Goal: Task Accomplishment & Management: Understand process/instructions

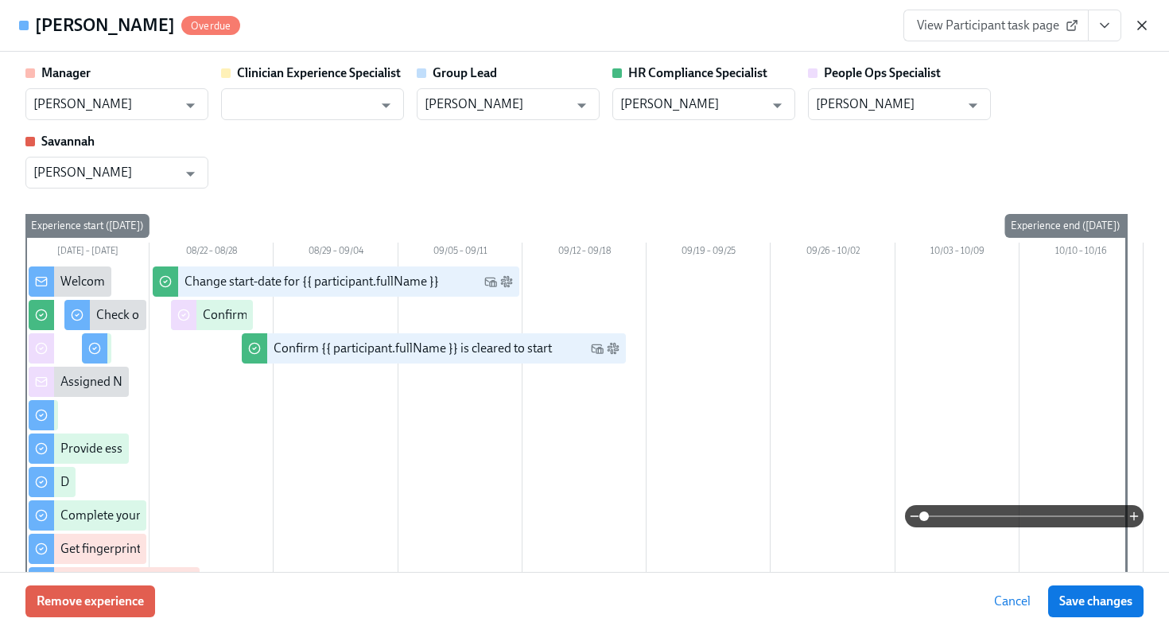
scroll to position [297, 0]
click at [1140, 25] on icon "button" at bounding box center [1142, 25] width 8 height 8
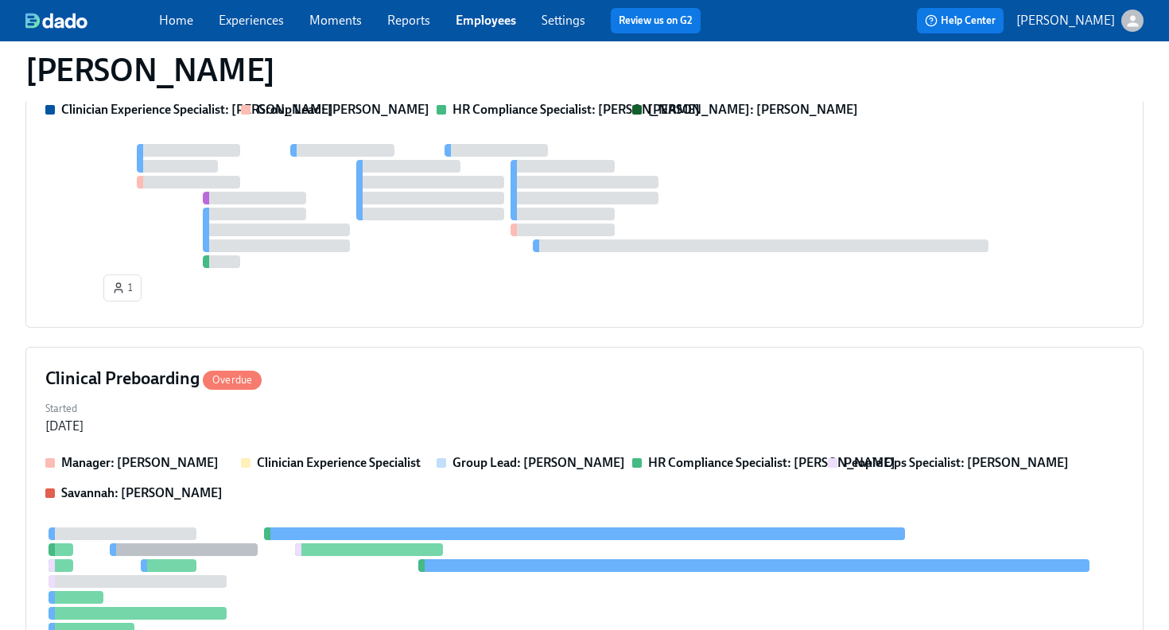
click at [502, 29] on div "Home Experiences Moments Reports Employees Settings Review us on G2" at bounding box center [436, 20] width 554 height 25
click at [502, 18] on link "Employees" at bounding box center [486, 20] width 60 height 15
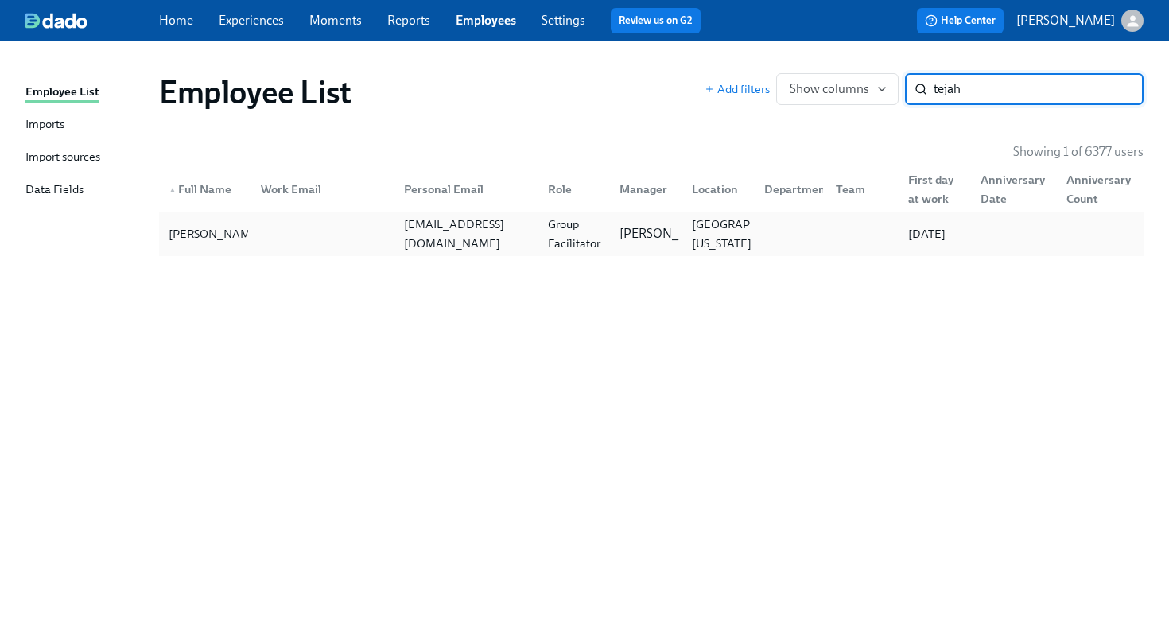
type input "tejah"
click at [326, 243] on div at bounding box center [320, 234] width 144 height 32
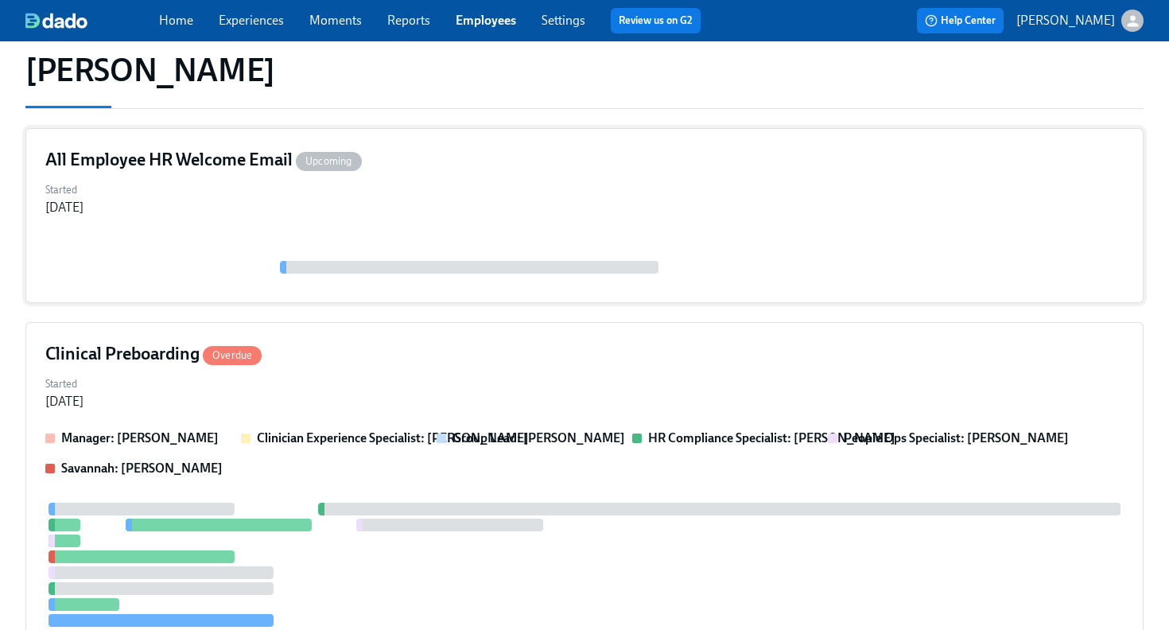
scroll to position [221, 0]
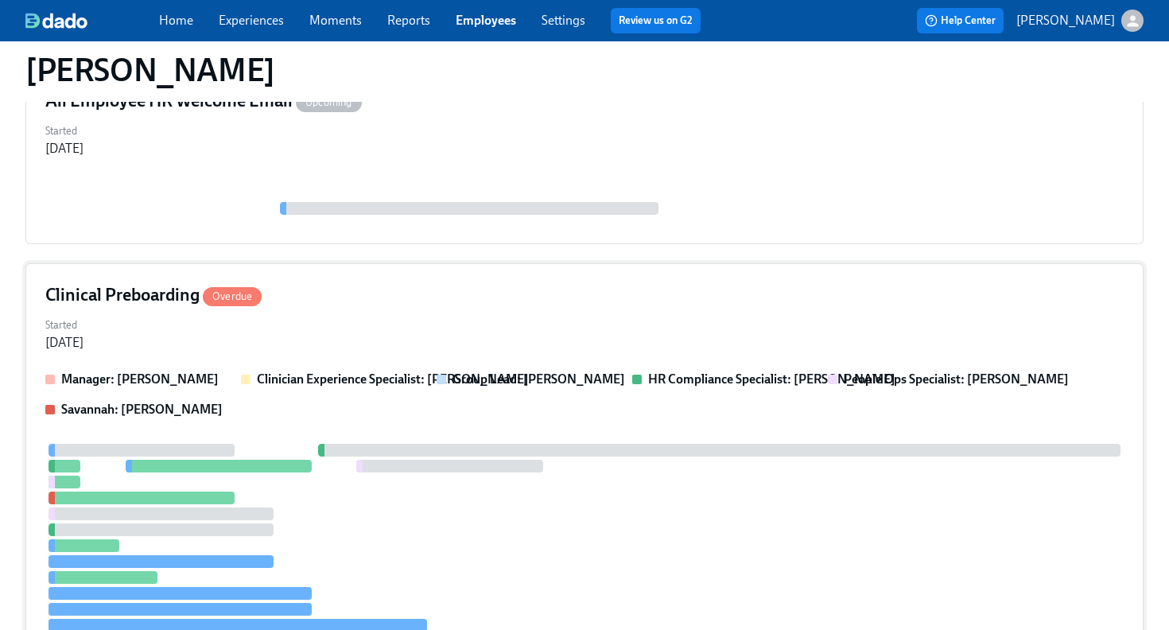
click at [382, 310] on div "Clinical Preboarding Overdue Started Aug 25, 2025 Manager: Marlee Billingsley C…" at bounding box center [584, 508] width 1118 height 491
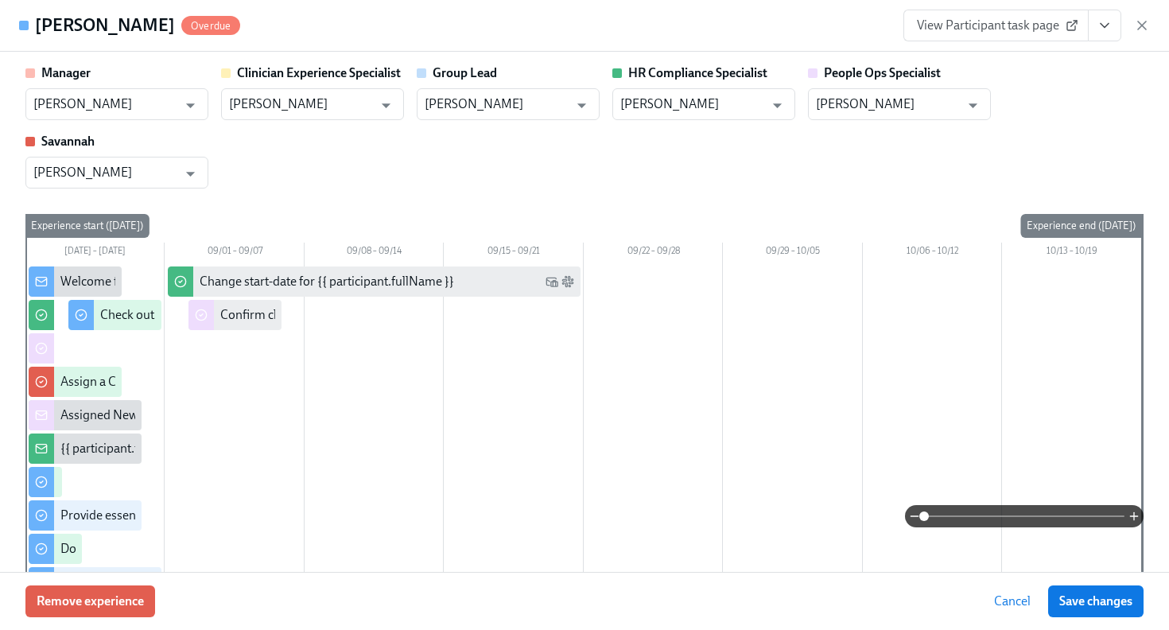
click at [1103, 29] on icon "View task page" at bounding box center [1104, 25] width 16 height 16
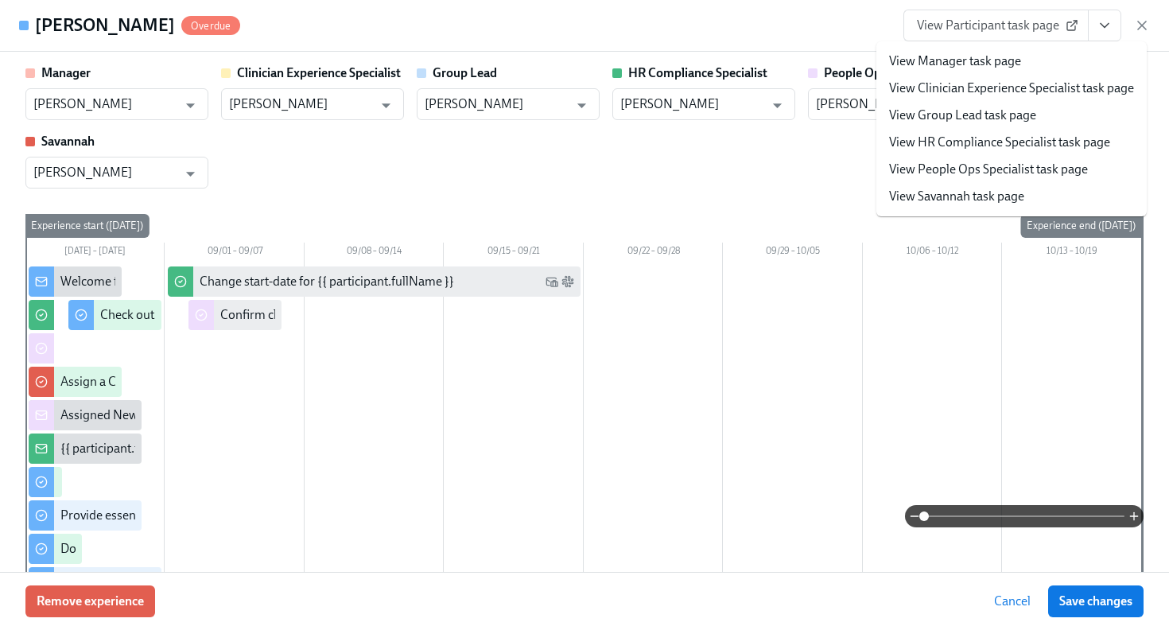
click at [1034, 22] on span "View Participant task page" at bounding box center [996, 25] width 158 height 16
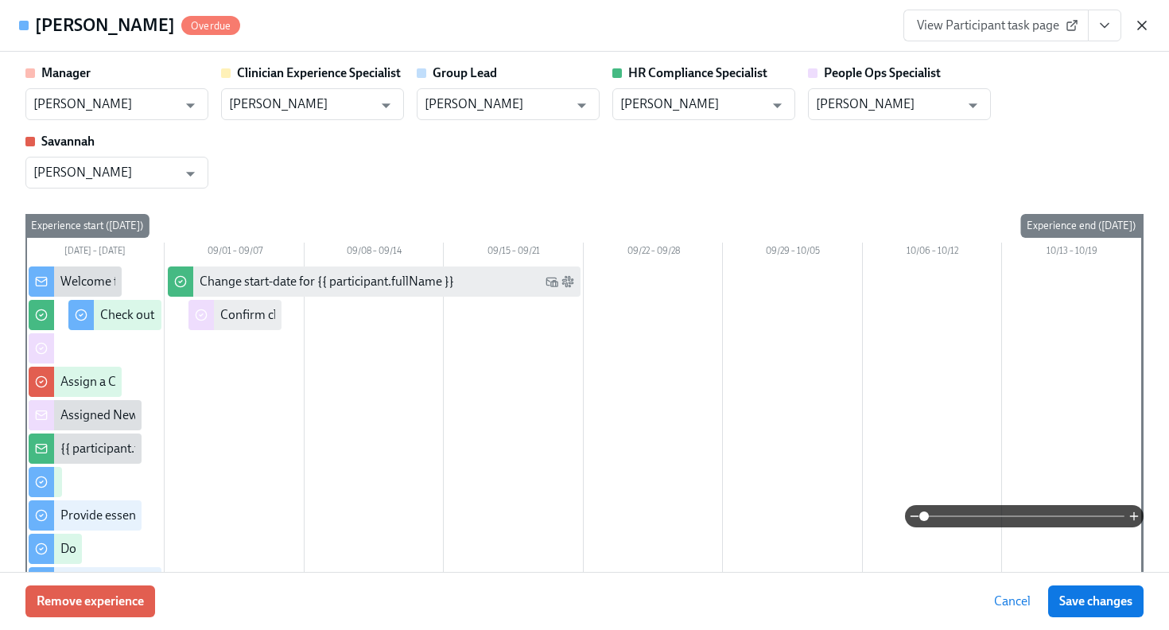
click at [1138, 22] on icon "button" at bounding box center [1142, 25] width 8 height 8
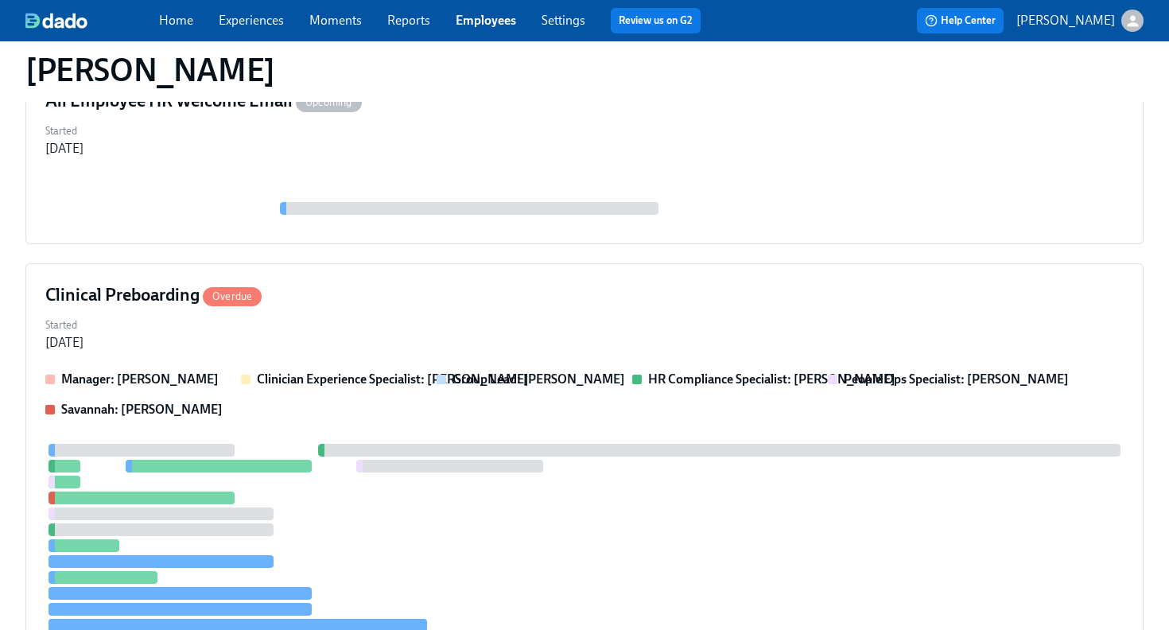
click at [474, 11] on div "Home Experiences Moments Reports Employees Settings Review us on G2" at bounding box center [436, 20] width 554 height 25
click at [474, 13] on link "Employees" at bounding box center [486, 20] width 60 height 15
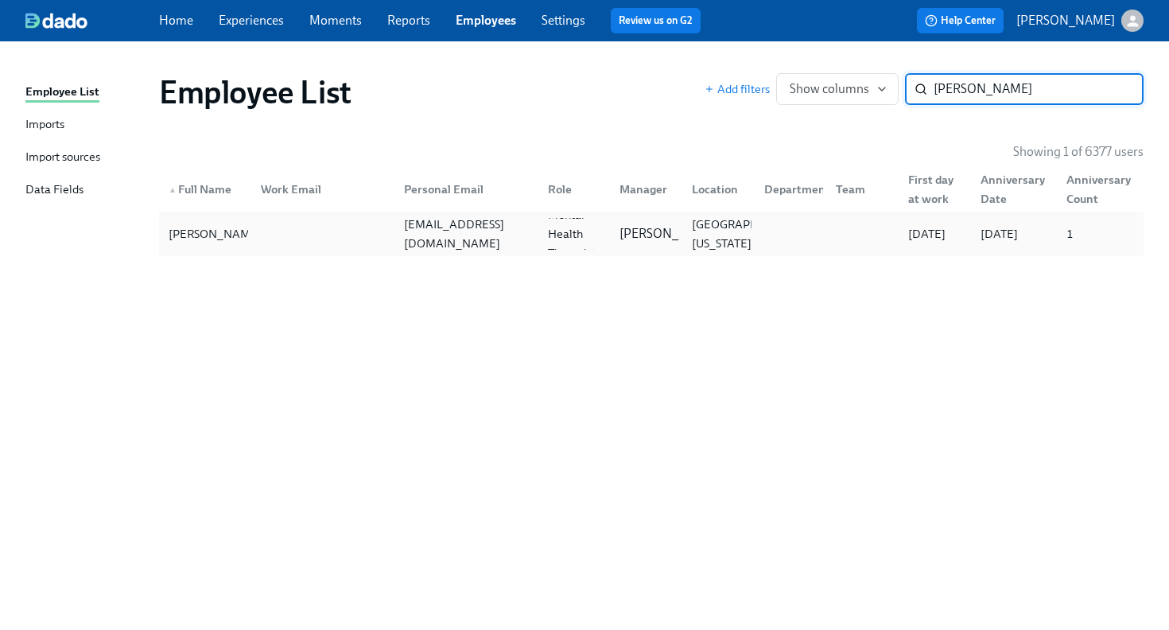
type input "benford"
click at [312, 235] on div at bounding box center [320, 234] width 144 height 32
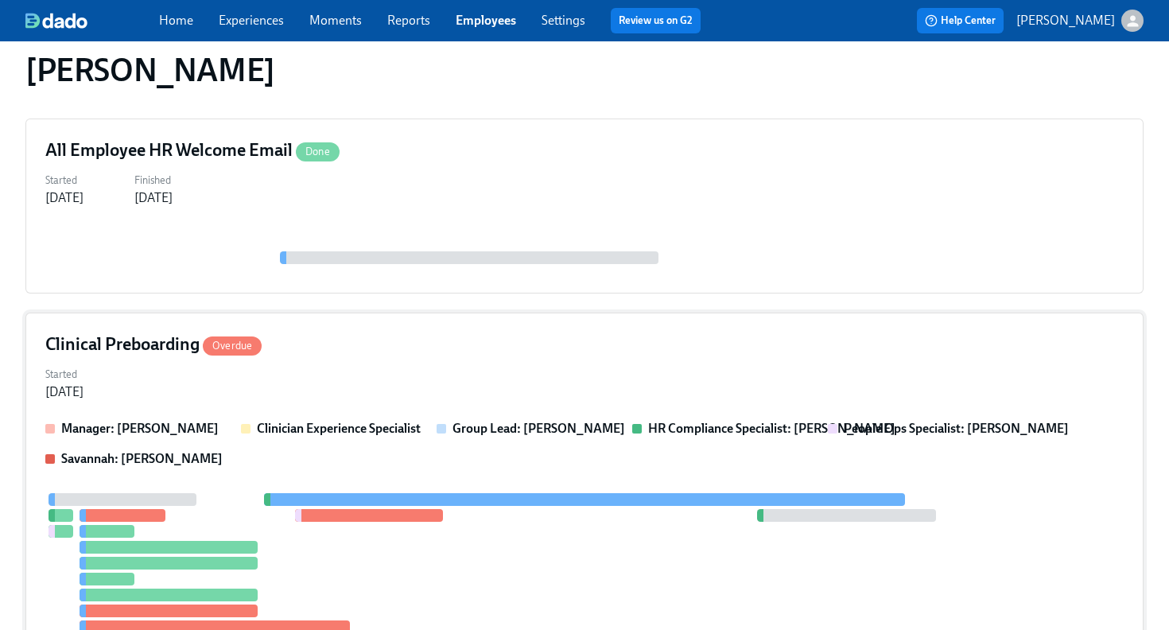
scroll to position [173, 0]
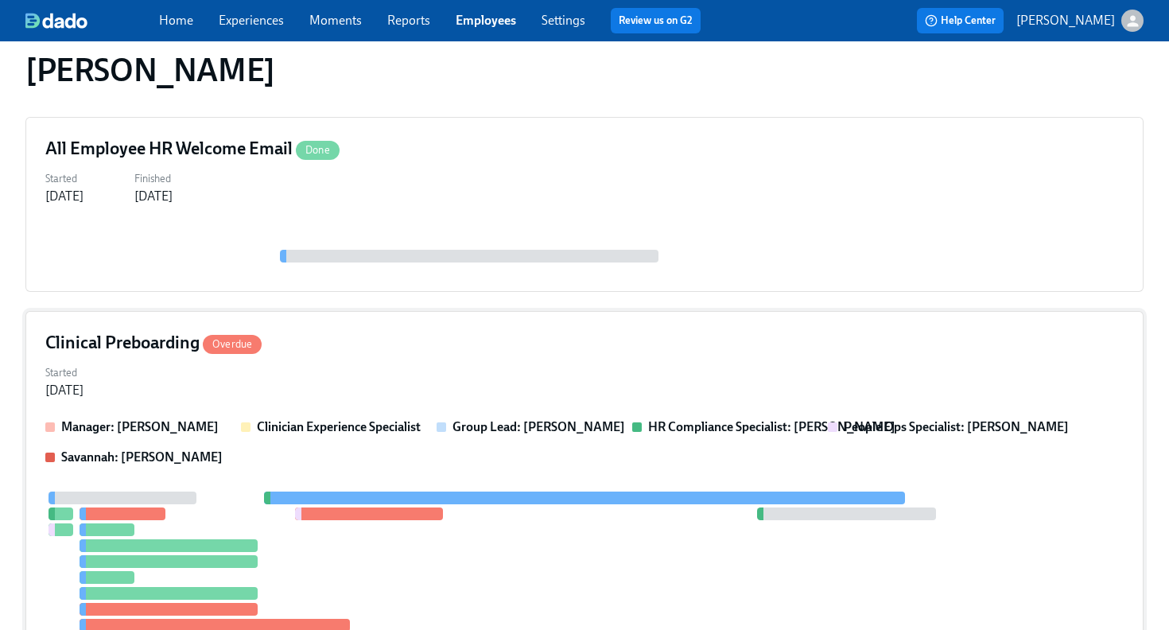
click at [479, 364] on div "Started Aug 06, 2025" at bounding box center [584, 380] width 1078 height 38
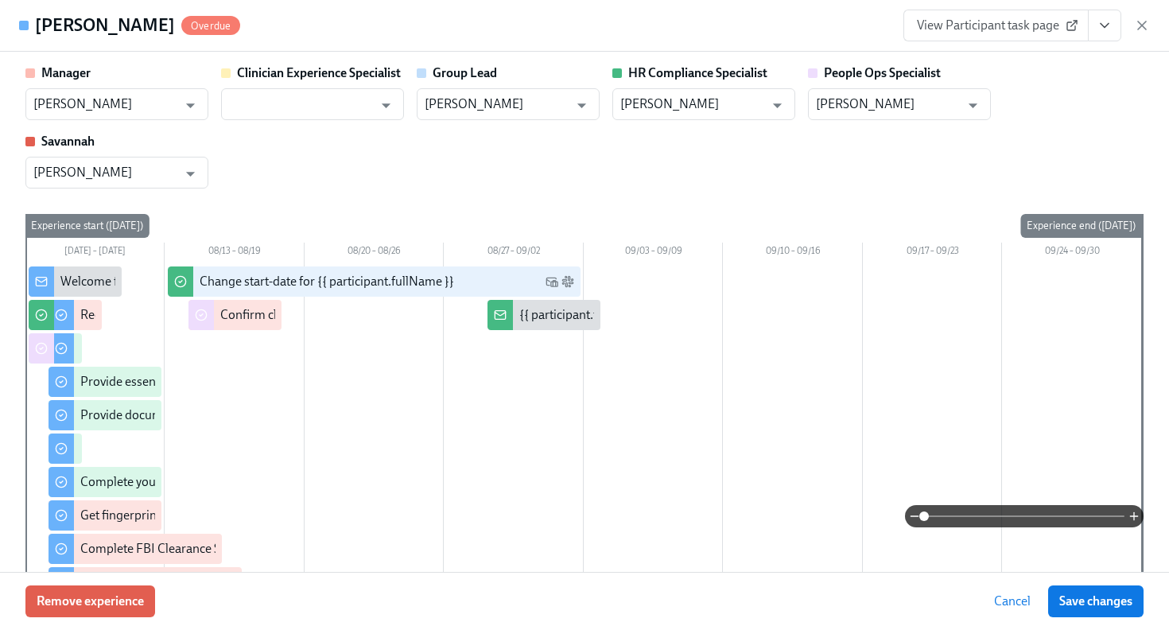
click at [1103, 33] on button "View task page" at bounding box center [1104, 26] width 33 height 32
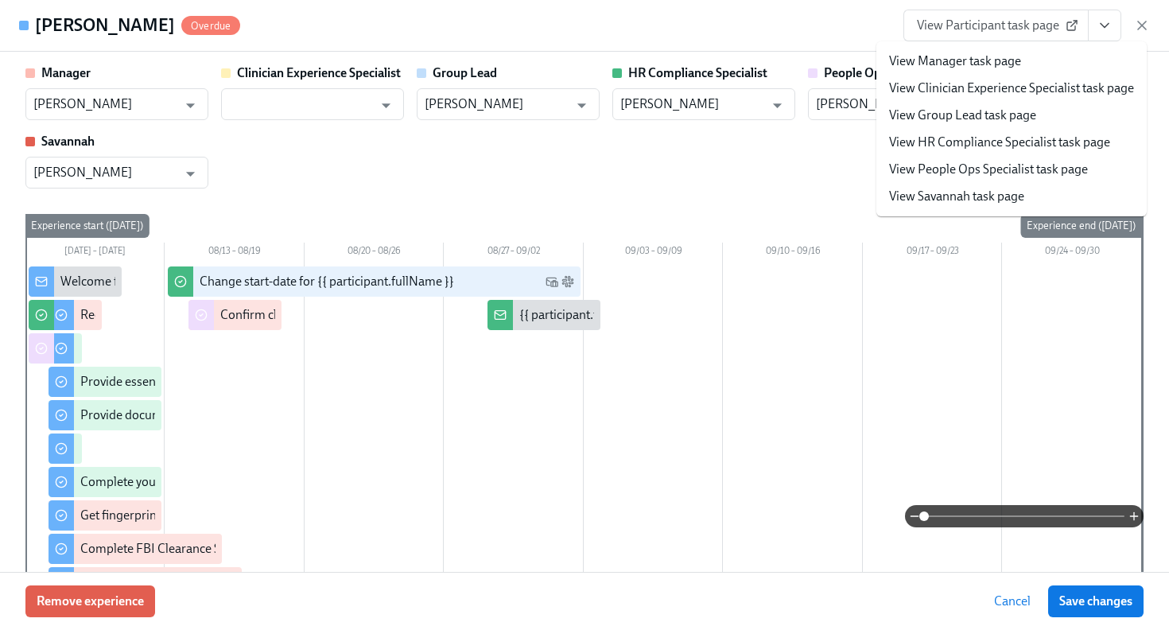
click at [948, 37] on link "View Participant task page" at bounding box center [995, 26] width 185 height 32
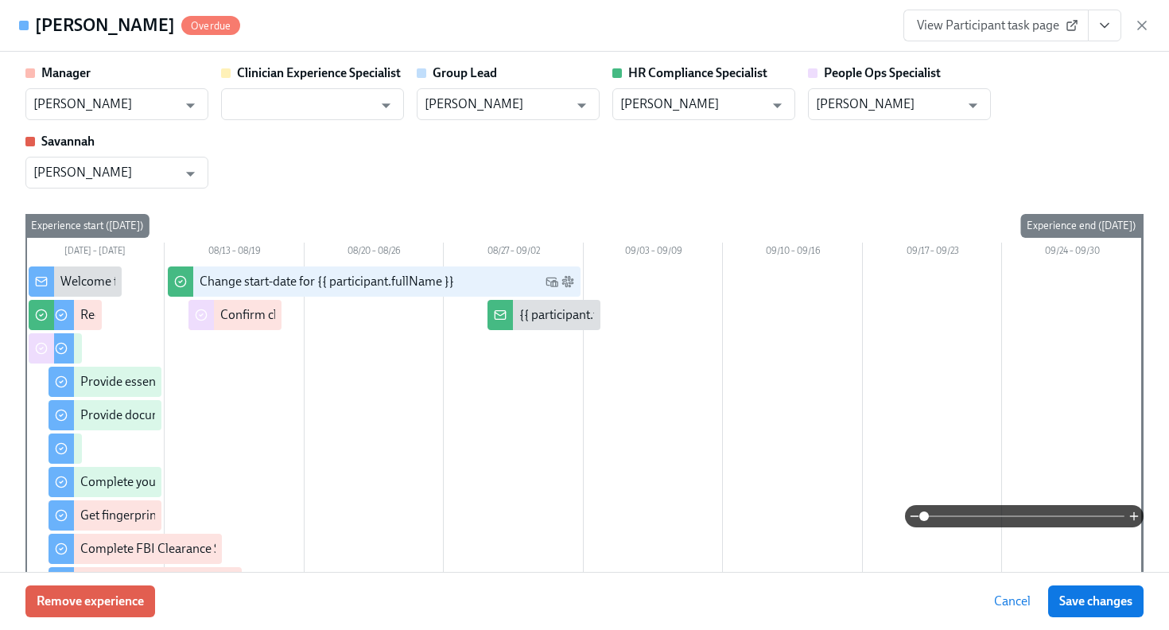
click at [1027, 28] on span "View Participant task page" at bounding box center [996, 25] width 158 height 16
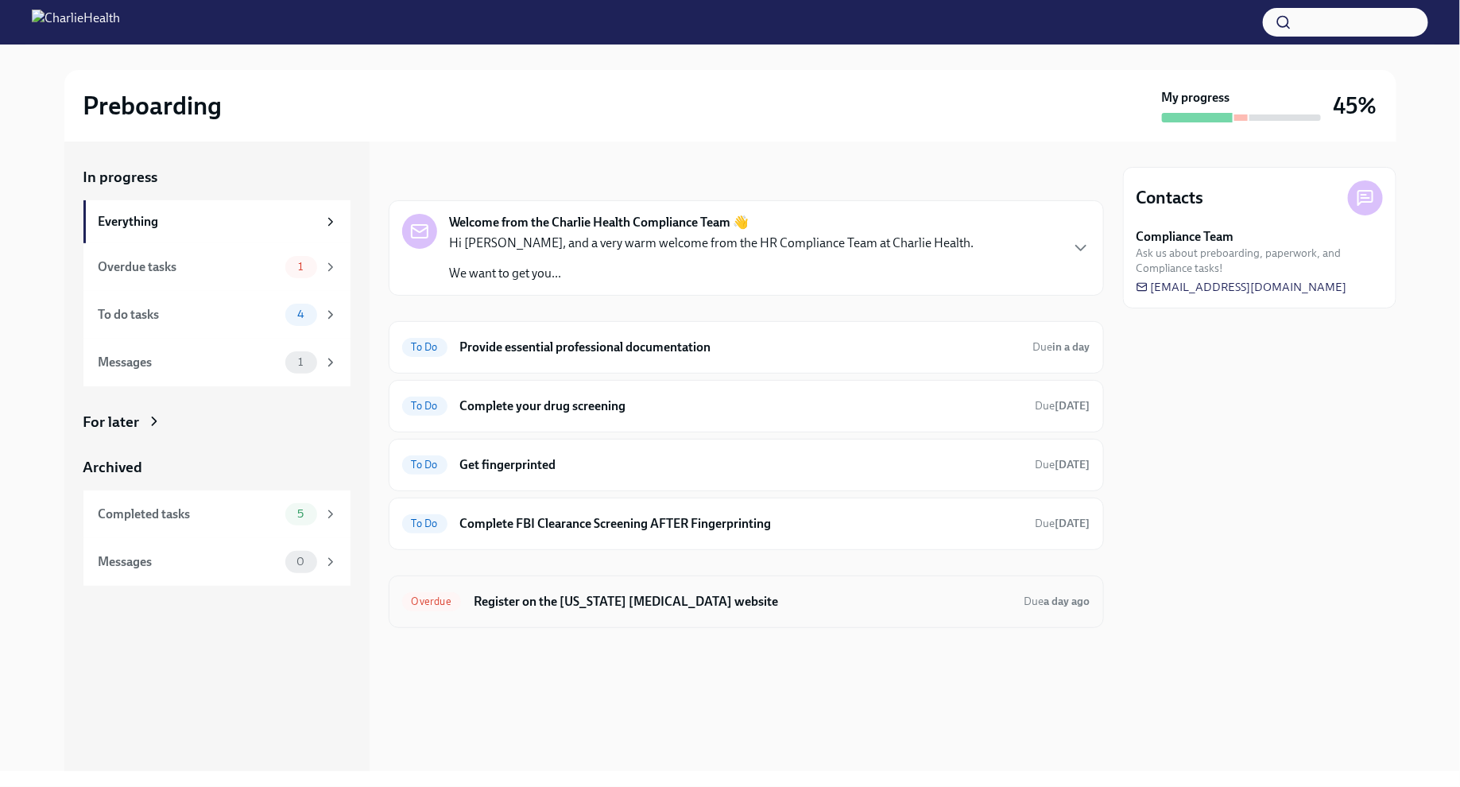
click at [716, 602] on h6 "Register on the [US_STATE] [MEDICAL_DATA] website" at bounding box center [743, 601] width 538 height 17
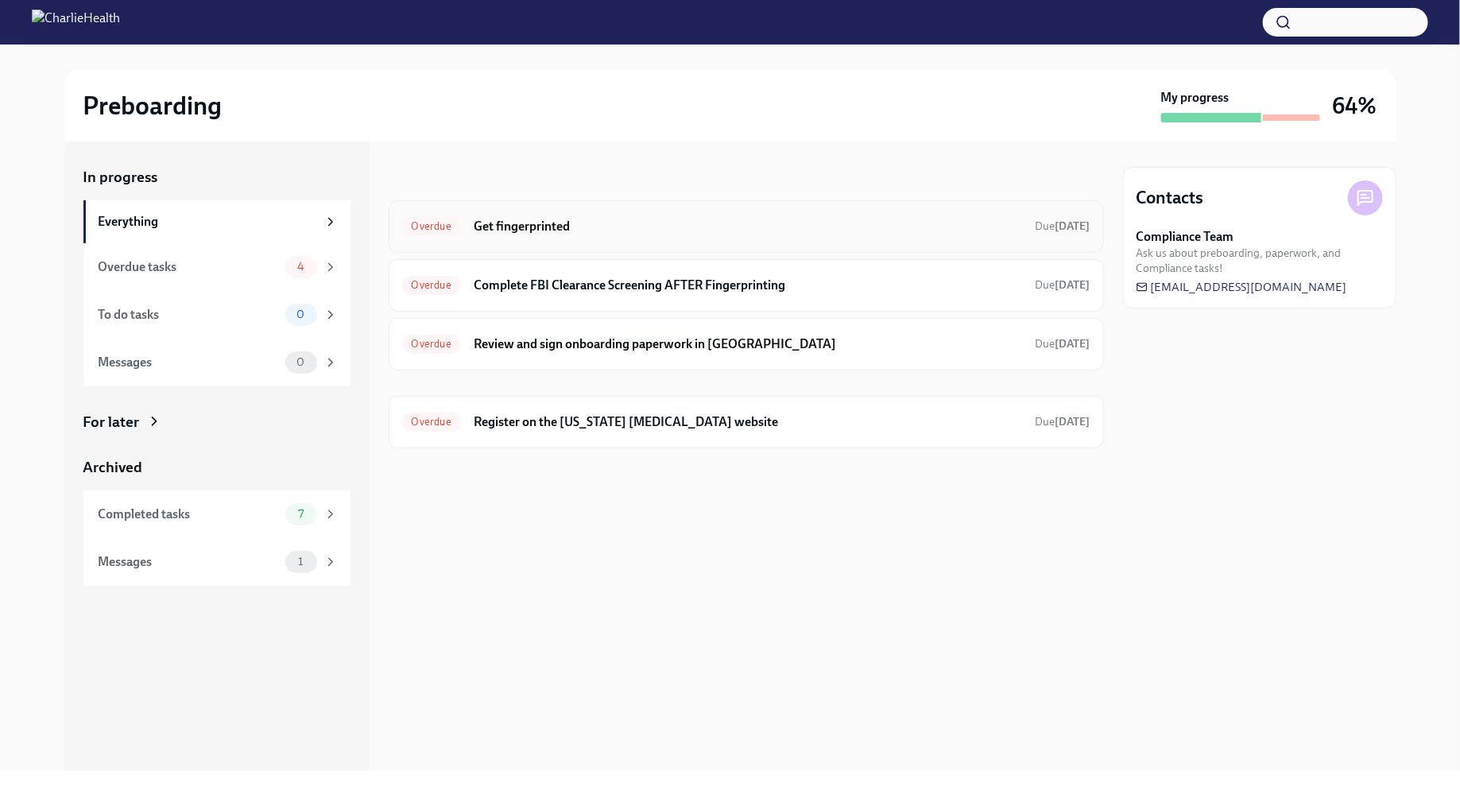
click at [654, 236] on div "Overdue Get fingerprinted Due [DATE]" at bounding box center [746, 226] width 688 height 25
click at [811, 231] on h6 "Get fingerprinted" at bounding box center [748, 226] width 549 height 17
